Goal: Transaction & Acquisition: Obtain resource

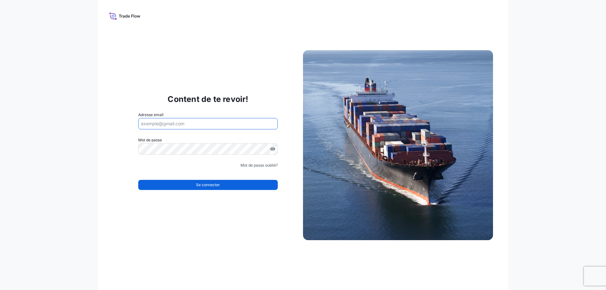
click at [168, 122] on input "Adresse email" at bounding box center [207, 123] width 139 height 11
type input "[EMAIL_ADDRESS][DOMAIN_NAME]"
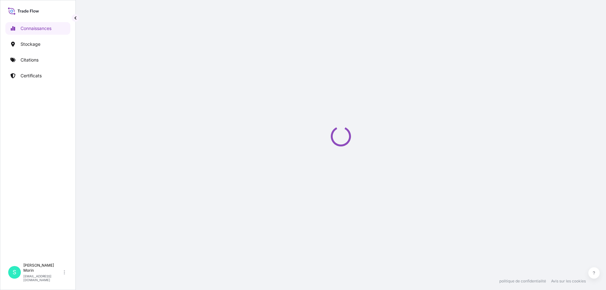
select select "2025"
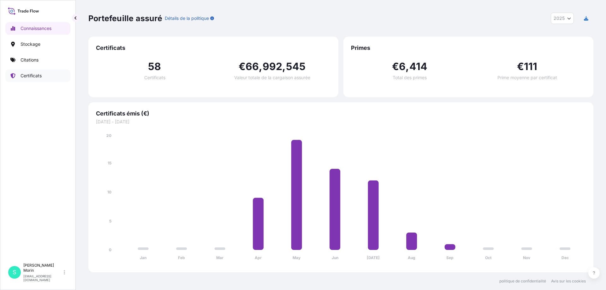
click at [27, 77] on font "Certificats" at bounding box center [31, 75] width 21 height 5
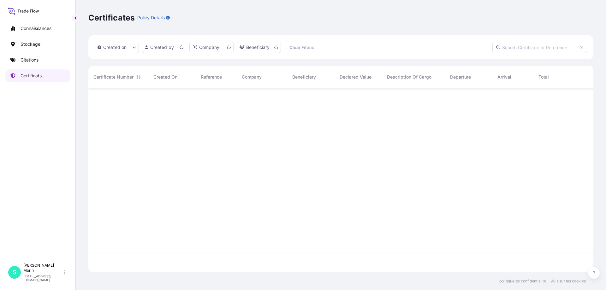
scroll to position [183, 500]
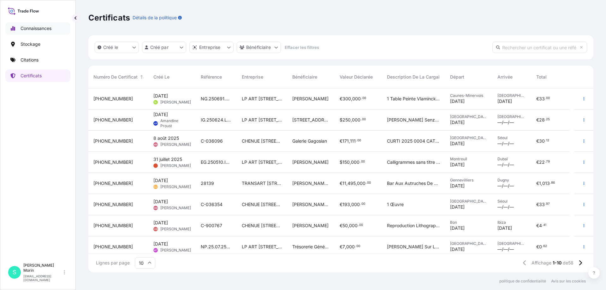
click at [28, 28] on font "Connaissances" at bounding box center [36, 28] width 31 height 5
select select "2025"
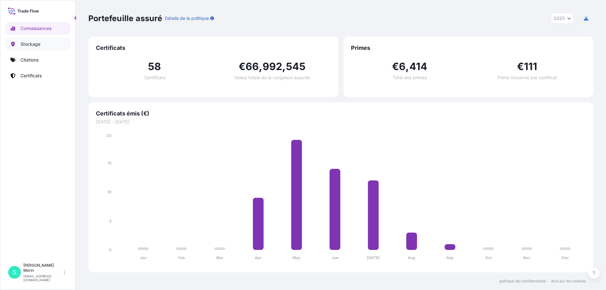
click at [29, 45] on font "Stockage" at bounding box center [31, 43] width 20 height 5
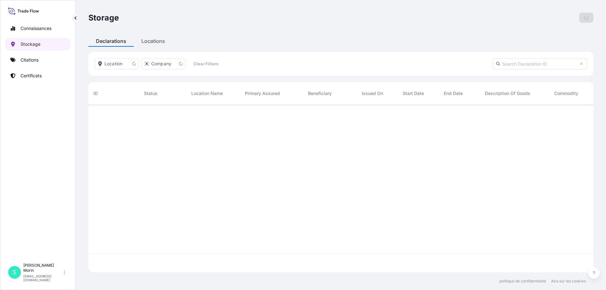
scroll to position [166, 500]
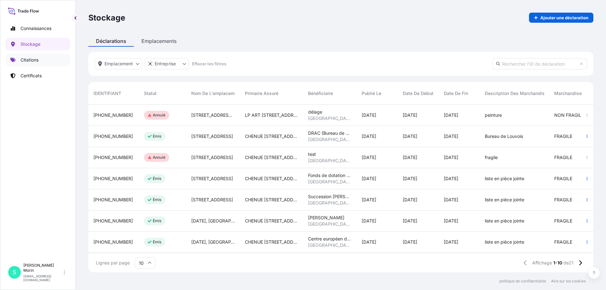
click at [30, 58] on font "Citations" at bounding box center [30, 59] width 18 height 5
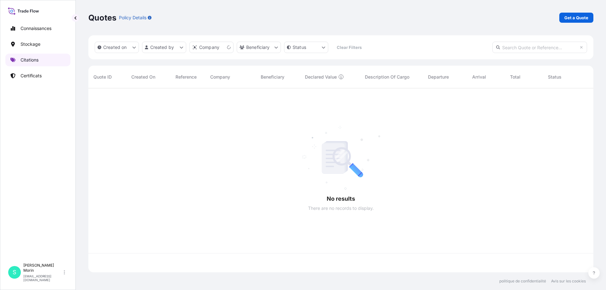
scroll to position [183, 500]
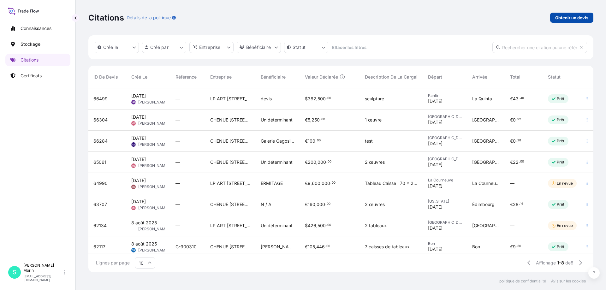
click at [567, 17] on font "Obtenir un devis" at bounding box center [571, 17] width 33 height 5
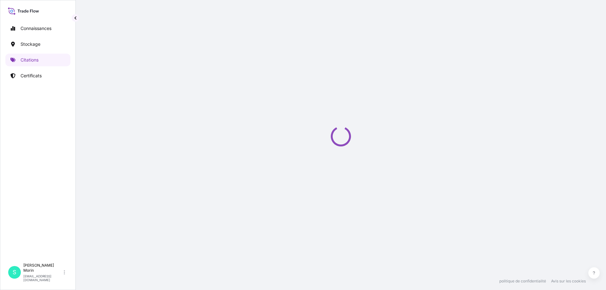
select select "Sea"
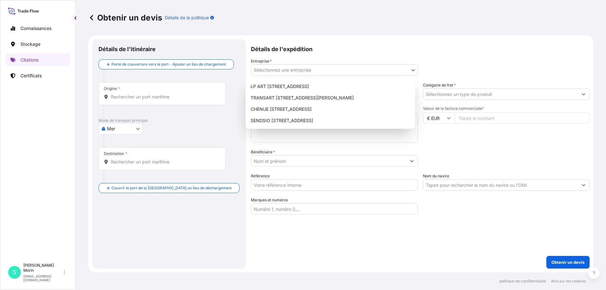
click at [311, 68] on body "Connaissances Stockage Citations Certificats S [PERSON_NAME] [EMAIL_ADDRESS][DO…" at bounding box center [303, 145] width 606 height 290
click at [300, 86] on font "LP ART [STREET_ADDRESS]" at bounding box center [279, 86] width 58 height 5
select select "31995"
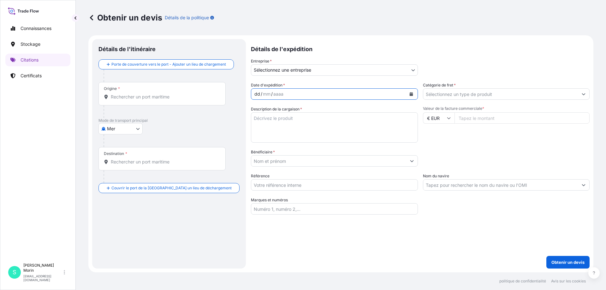
click at [293, 95] on div "dd / mm / aaaa" at bounding box center [328, 93] width 155 height 11
click at [254, 95] on div "dd" at bounding box center [257, 94] width 7 height 8
click at [254, 95] on font "dd" at bounding box center [257, 93] width 6 height 5
click at [265, 130] on textarea "Description de la cargaison *" at bounding box center [334, 127] width 167 height 30
type textarea "mobilier"
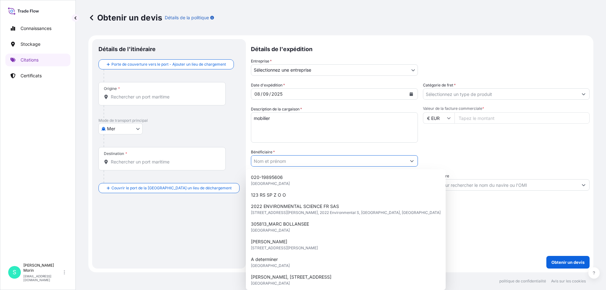
click at [267, 159] on input "Bénéficiaire *" at bounding box center [328, 160] width 155 height 11
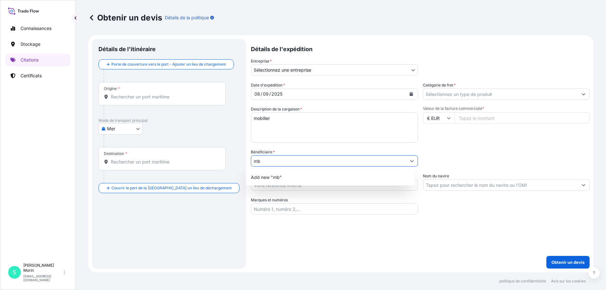
type input "m"
click at [278, 179] on span "Add new "Musée Jules "" at bounding box center [276, 177] width 51 height 6
click at [284, 161] on input "Musée Jules" at bounding box center [328, 160] width 155 height 11
type input "Musée [PERSON_NAME] MBA NICE"
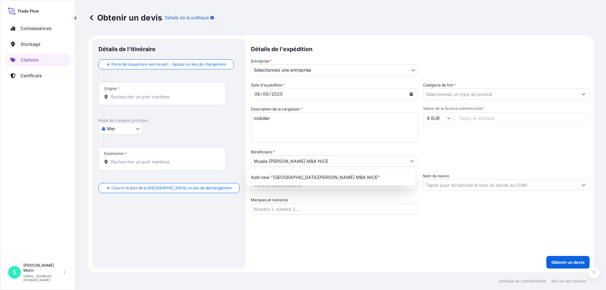
click at [222, 205] on div "Détails de l'itinéraire Porte de couverture vers le [GEOGRAPHIC_DATA] un lieu d…" at bounding box center [168, 153] width 141 height 217
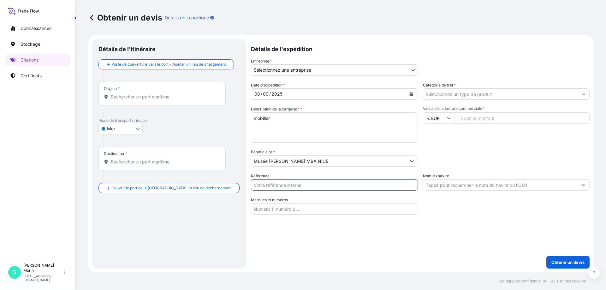
click at [261, 184] on input "Référence" at bounding box center [334, 184] width 167 height 11
type input "NA 25 09 250293 SM"
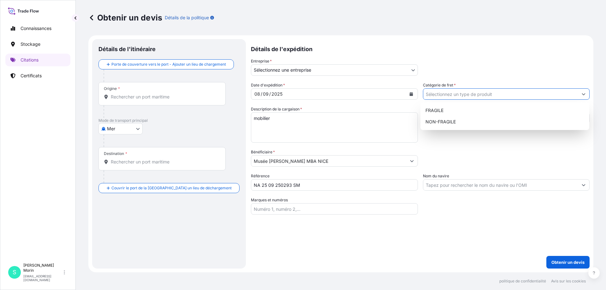
click at [423, 97] on input "Catégorie de fret *" at bounding box center [500, 93] width 155 height 11
click at [436, 120] on font "NON FRAGILE" at bounding box center [440, 121] width 30 height 5
type input "NON-FRAGILE"
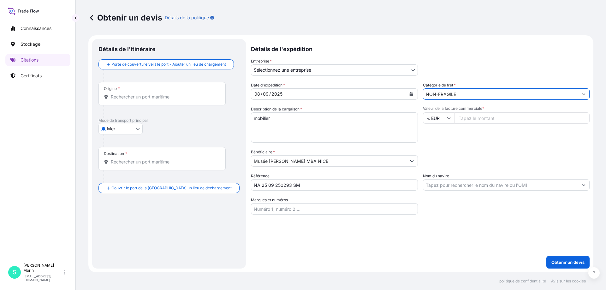
click at [464, 116] on input "Valeur de la facture commerciale *" at bounding box center [521, 117] width 135 height 11
type input "176760"
click at [440, 144] on div "Date d'expédition * [DATE] Catégorie de fret * NON-FRAGILE Description de la ca…" at bounding box center [420, 148] width 338 height 132
click at [123, 91] on div "Origine *" at bounding box center [161, 93] width 127 height 23
click at [123, 94] on input "Origine *" at bounding box center [164, 97] width 107 height 6
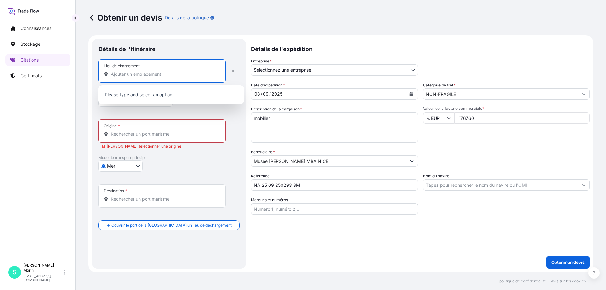
click at [133, 71] on input "Lieu de chargement" at bounding box center [164, 74] width 107 height 6
type input "n"
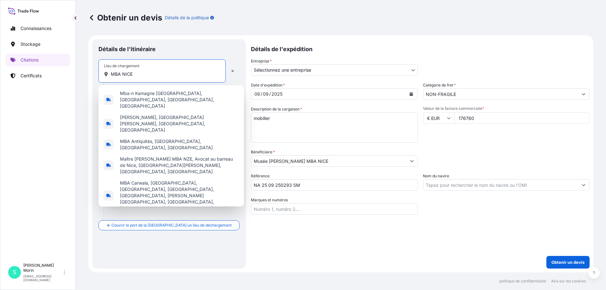
drag, startPoint x: 139, startPoint y: 73, endPoint x: 103, endPoint y: 73, distance: 36.6
click at [103, 73] on div "Lieu de chargement MBA NICE" at bounding box center [161, 70] width 127 height 23
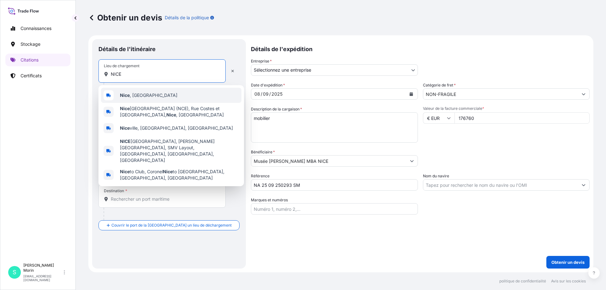
click at [132, 93] on span "[GEOGRAPHIC_DATA] , [GEOGRAPHIC_DATA]" at bounding box center [148, 95] width 57 height 6
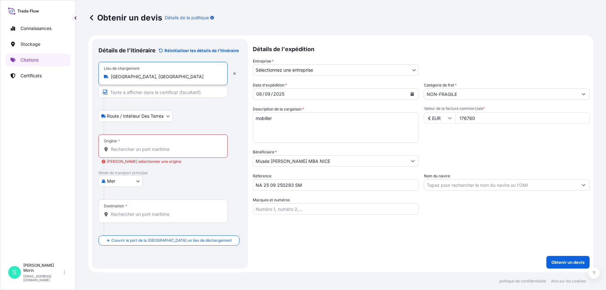
type input "[GEOGRAPHIC_DATA], [GEOGRAPHIC_DATA]"
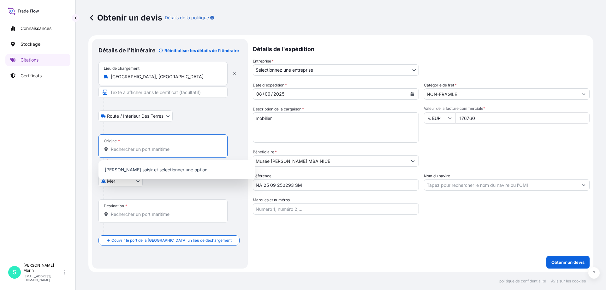
click at [125, 149] on input "Origine * [PERSON_NAME] sélectionner une origine" at bounding box center [165, 149] width 109 height 6
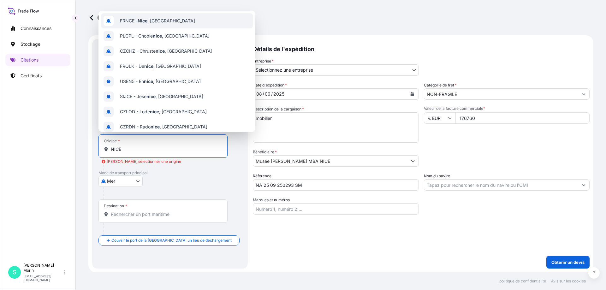
click at [131, 21] on span "FRNCE - [GEOGRAPHIC_DATA] , [GEOGRAPHIC_DATA]" at bounding box center [157, 21] width 75 height 6
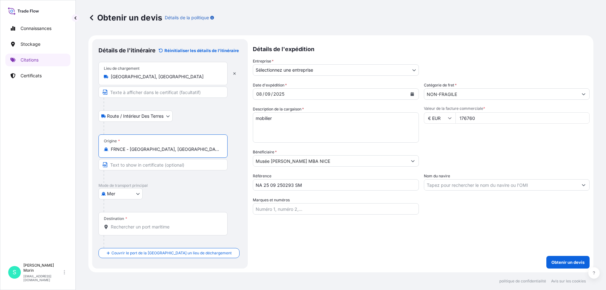
type input "FRNCE - [GEOGRAPHIC_DATA], [GEOGRAPHIC_DATA]"
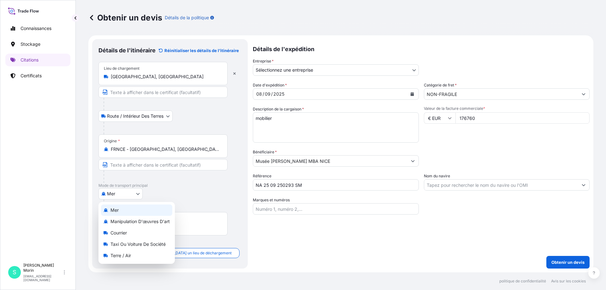
click at [124, 195] on body "10 options available. Connaissances Stockage Citations Certificats S [PERSON_NA…" at bounding box center [303, 145] width 606 height 290
click at [118, 253] on font "Terre / Air" at bounding box center [120, 255] width 21 height 5
select select "Land / Air"
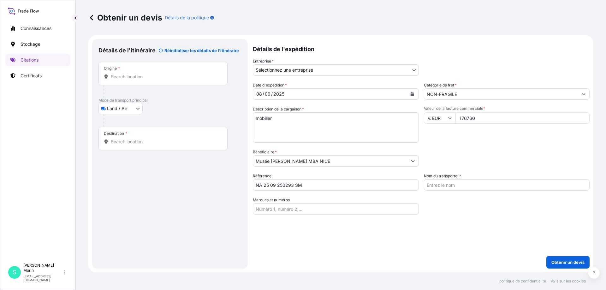
click at [115, 145] on div "Destination *" at bounding box center [162, 138] width 129 height 23
click at [115, 145] on input "Destination *" at bounding box center [165, 141] width 109 height 6
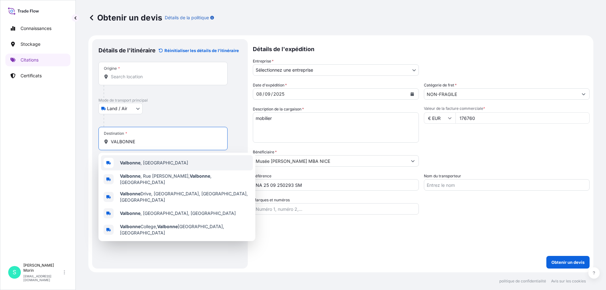
click at [140, 164] on span "[GEOGRAPHIC_DATA] , [GEOGRAPHIC_DATA]" at bounding box center [154, 163] width 68 height 6
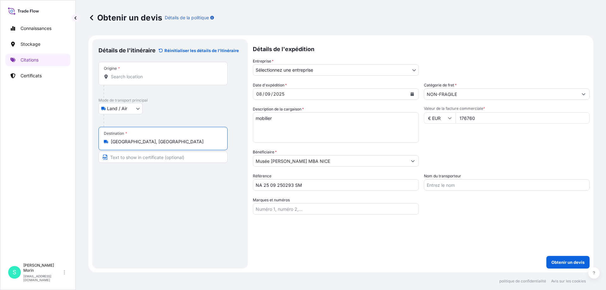
type input "[GEOGRAPHIC_DATA], [GEOGRAPHIC_DATA]"
click at [129, 79] on input "Origine *" at bounding box center [165, 77] width 109 height 6
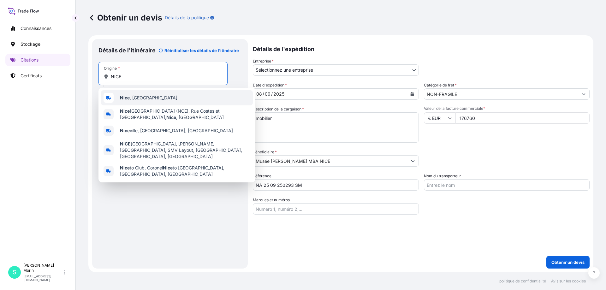
click at [129, 91] on div "[GEOGRAPHIC_DATA] , [GEOGRAPHIC_DATA]" at bounding box center [177, 97] width 152 height 15
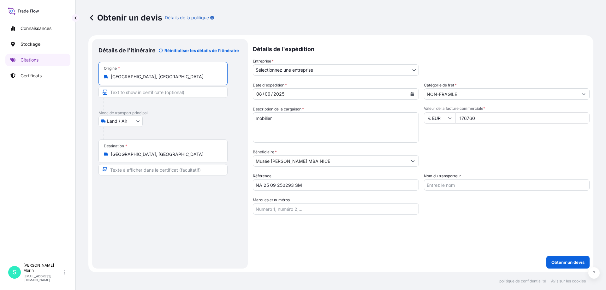
type input "[GEOGRAPHIC_DATA], [GEOGRAPHIC_DATA]"
click at [445, 186] on input "Nom du transporteur" at bounding box center [507, 184] width 166 height 11
type input "LP ART"
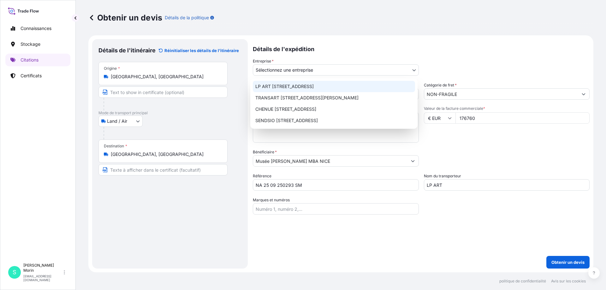
click at [318, 72] on body "Connaissances Stockage Citations Certificats S [PERSON_NAME] [EMAIL_ADDRESS][DO…" at bounding box center [303, 145] width 606 height 290
click at [304, 85] on font "LP ART [STREET_ADDRESS]" at bounding box center [284, 86] width 58 height 5
click at [323, 71] on body "Connaissances Stockage Citations Certificats S [PERSON_NAME] [EMAIL_ADDRESS][DO…" at bounding box center [303, 145] width 606 height 290
click at [309, 84] on font "LP ART [STREET_ADDRESS]" at bounding box center [284, 86] width 58 height 5
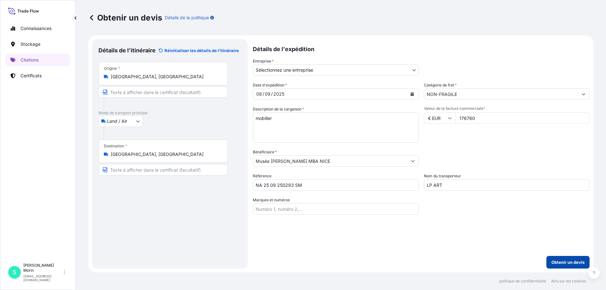
click at [565, 261] on font "Obtenir un devis" at bounding box center [567, 262] width 33 height 5
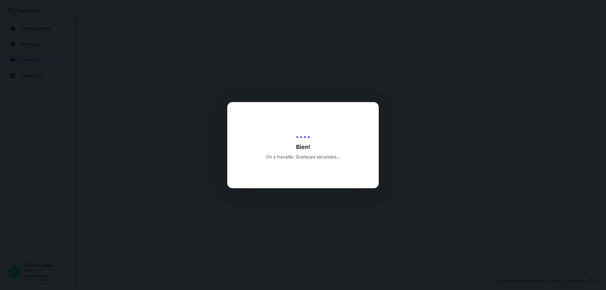
select select "Land / Air"
select select "31995"
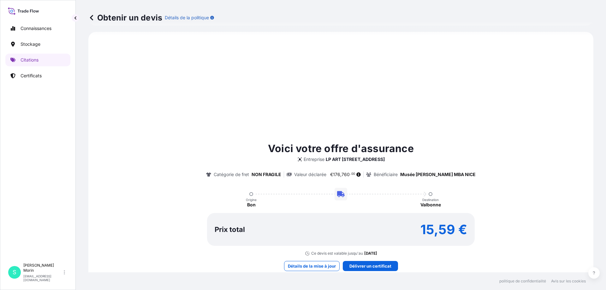
scroll to position [211, 0]
click at [273, 226] on div "Voici votre offre d'assurance Entreprise LP ART [STREET_ADDRESS] Catégorie de f…" at bounding box center [340, 205] width 487 height 331
click at [310, 266] on font "Détails de la mise à jour" at bounding box center [312, 265] width 48 height 5
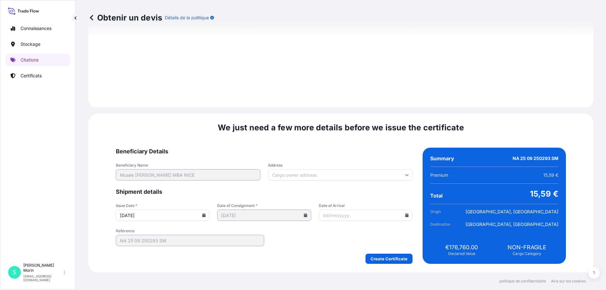
scroll to position [649, 0]
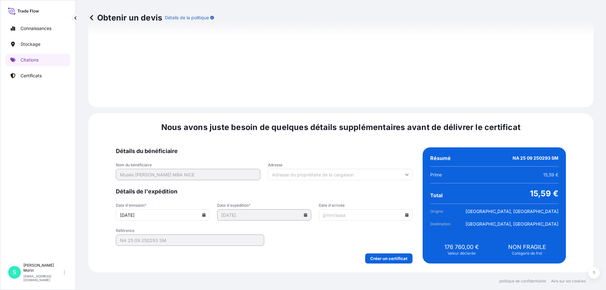
click at [338, 218] on input "Date d'arrivée" at bounding box center [366, 214] width 94 height 11
type input "[DATE]"
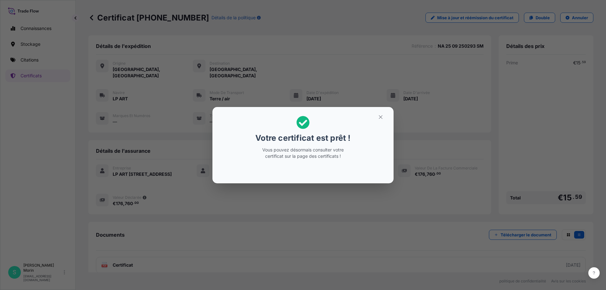
click at [522, 227] on div "Votre certificat est prêt ! Vous pouvez désormais consulter votre certificat su…" at bounding box center [303, 145] width 606 height 290
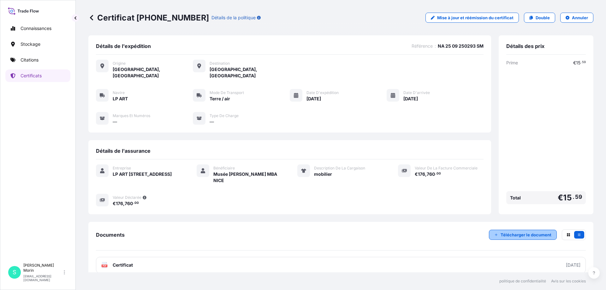
click at [524, 232] on font "Télécharger le document" at bounding box center [525, 234] width 51 height 5
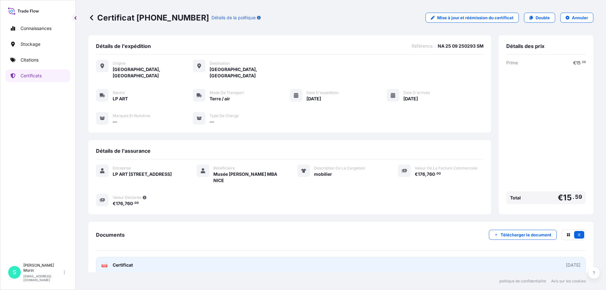
click at [122, 262] on font "Certificat" at bounding box center [123, 264] width 20 height 5
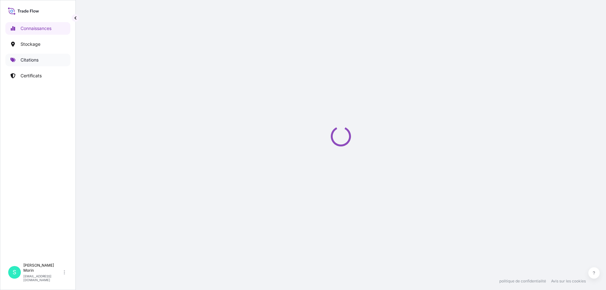
select select "2025"
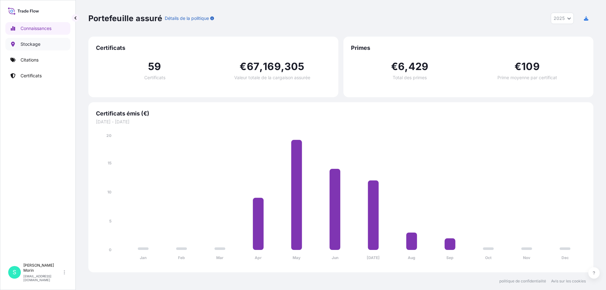
click at [33, 41] on p "Stockage" at bounding box center [31, 44] width 20 height 6
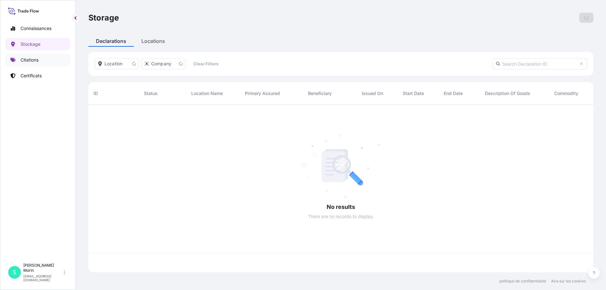
scroll to position [166, 500]
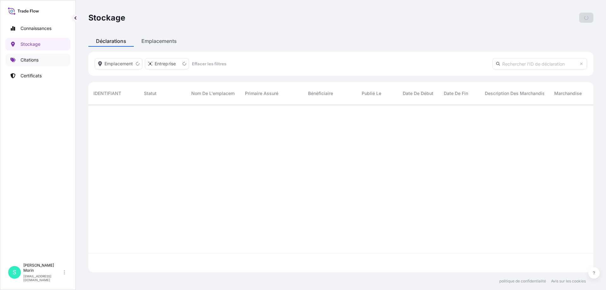
click at [32, 61] on font "Citations" at bounding box center [30, 59] width 18 height 5
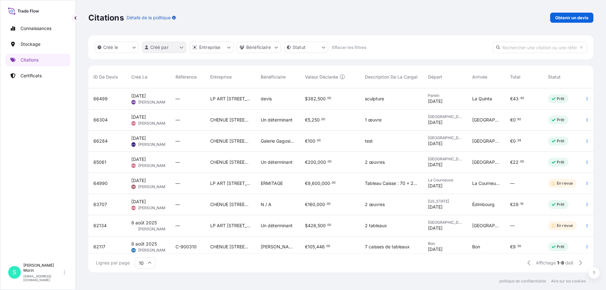
click at [161, 48] on html "Connaissances Stockage Citations Certificats S Sabrina Morin smorin@lpart.fr Ci…" at bounding box center [303, 145] width 606 height 290
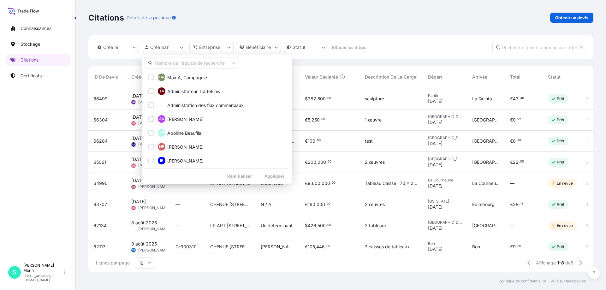
click at [178, 61] on input "text" at bounding box center [191, 62] width 95 height 11
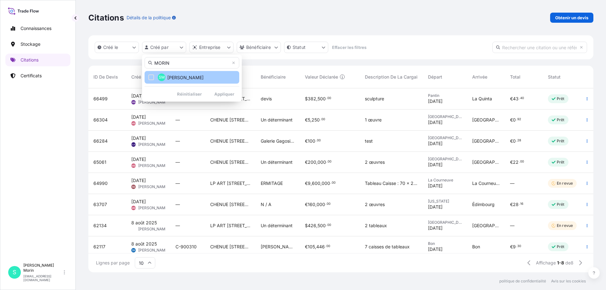
type input "MORIN"
click at [180, 78] on span "[PERSON_NAME]" at bounding box center [185, 77] width 36 height 6
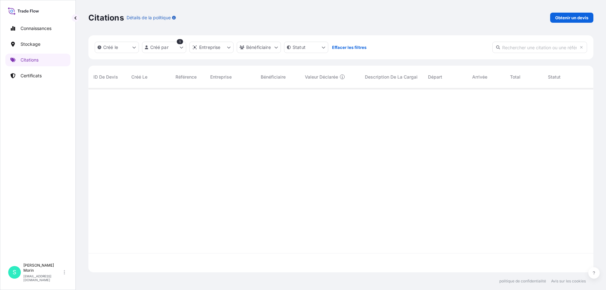
scroll to position [202, 500]
click at [32, 77] on font "Certificats" at bounding box center [31, 75] width 21 height 5
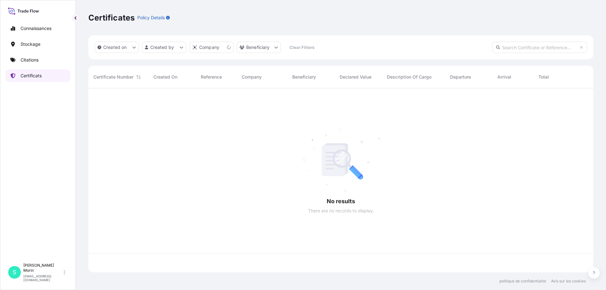
scroll to position [183, 500]
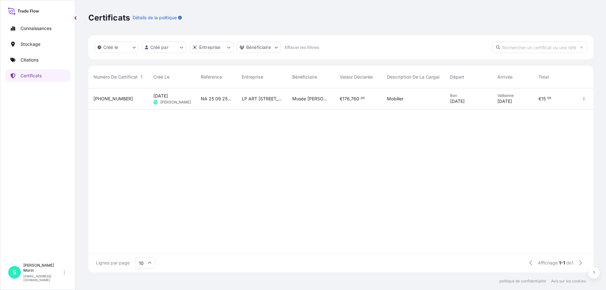
click at [164, 97] on font "4 septembre 2025" at bounding box center [160, 95] width 15 height 5
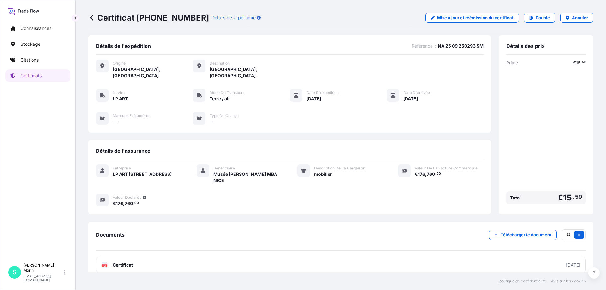
scroll to position [2, 0]
